Goal: Information Seeking & Learning: Find contact information

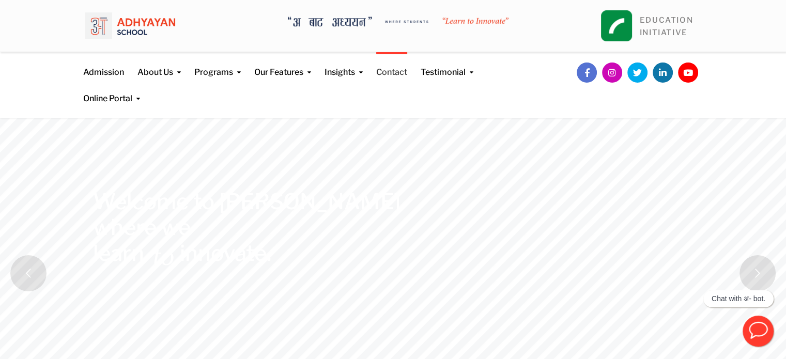
click at [404, 68] on link "Contact" at bounding box center [391, 65] width 31 height 26
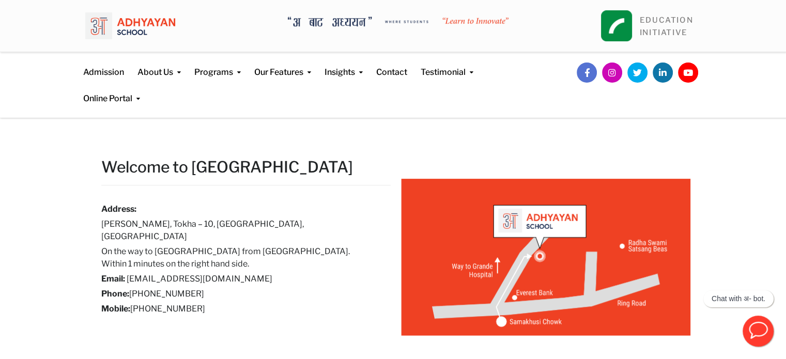
drag, startPoint x: 206, startPoint y: 282, endPoint x: 153, endPoint y: 282, distance: 53.2
click at [153, 288] on h6 "Phone: [PHONE_NUMBER]" at bounding box center [238, 294] width 274 height 12
copy h6 "1 4989133"
drag, startPoint x: 209, startPoint y: 293, endPoint x: 172, endPoint y: 280, distance: 40.0
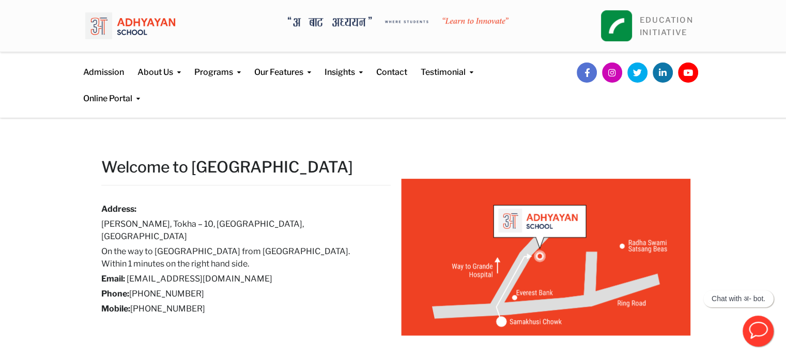
click at [153, 303] on div "Welcome to [GEOGRAPHIC_DATA] Address: [GEOGRAPHIC_DATA], [GEOGRAPHIC_DATA] – 10…" at bounding box center [246, 240] width 305 height 166
copy h6 "9823596841"
drag, startPoint x: 222, startPoint y: 266, endPoint x: 127, endPoint y: 269, distance: 95.1
click at [127, 273] on h6 "Email: [EMAIL_ADDRESS][DOMAIN_NAME]" at bounding box center [238, 279] width 274 height 12
copy link "[EMAIL_ADDRESS][DOMAIN_NAME]"
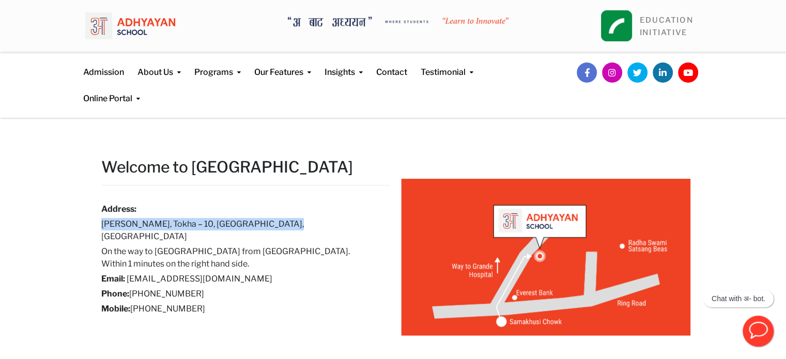
drag, startPoint x: 103, startPoint y: 221, endPoint x: 315, endPoint y: 223, distance: 211.8
click at [315, 223] on div "Welcome to [GEOGRAPHIC_DATA] Address: [GEOGRAPHIC_DATA], [GEOGRAPHIC_DATA] – 10…" at bounding box center [246, 240] width 305 height 166
copy h6 "[PERSON_NAME], Tokha – 10, [GEOGRAPHIC_DATA], [GEOGRAPHIC_DATA]"
